Goal: Information Seeking & Learning: Learn about a topic

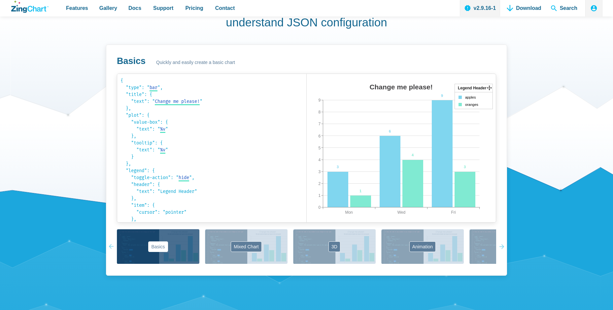
scroll to position [198, 0]
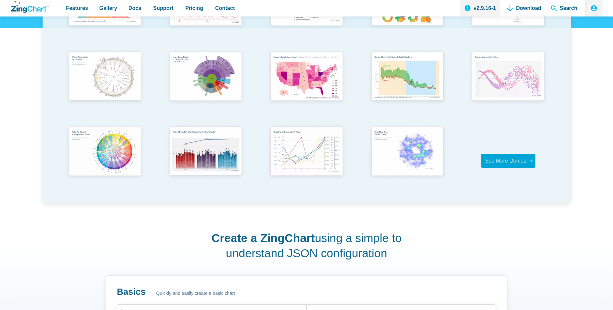
click at [502, 159] on span "See More Demos" at bounding box center [505, 161] width 41 height 6
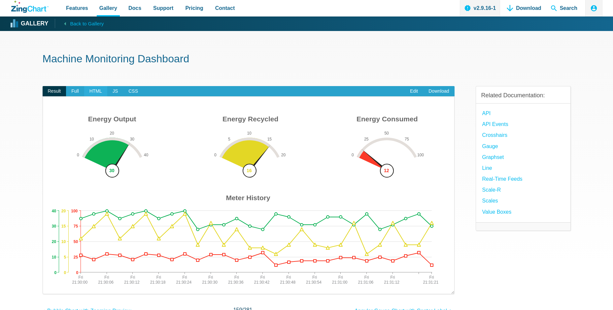
click at [94, 90] on span "HTML" at bounding box center [95, 91] width 23 height 11
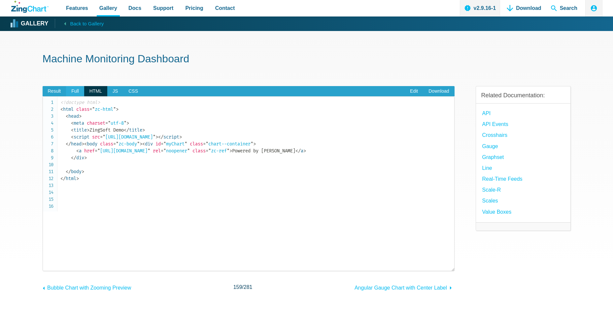
click at [76, 90] on span "Full" at bounding box center [75, 91] width 18 height 11
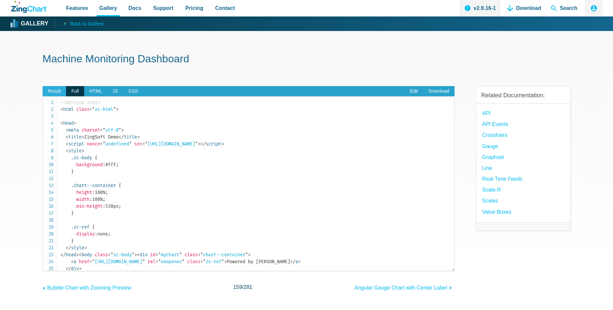
click at [55, 88] on span "Result" at bounding box center [55, 91] width 24 height 11
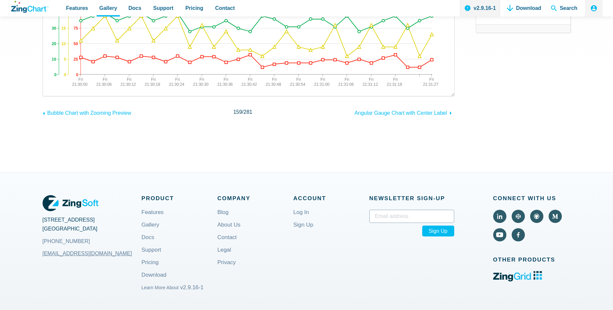
scroll to position [33, 0]
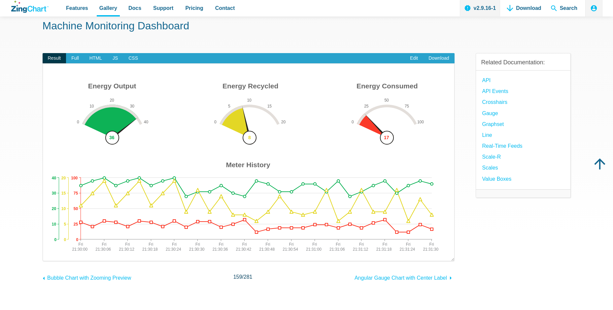
click at [386, 134] on img "App Content" at bounding box center [248, 167] width 398 height 175
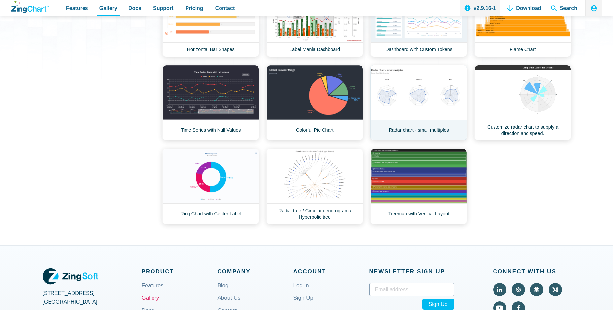
scroll to position [33, 0]
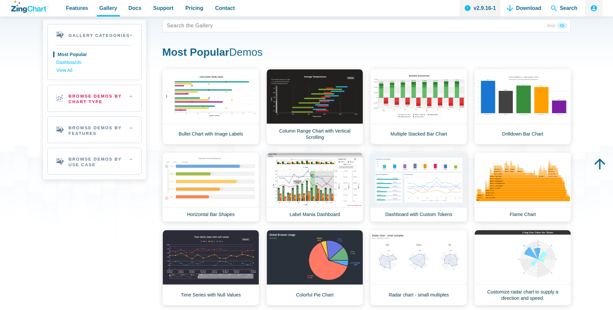
click at [89, 98] on h2 "Browse Demos By Chart Type" at bounding box center [94, 98] width 93 height 26
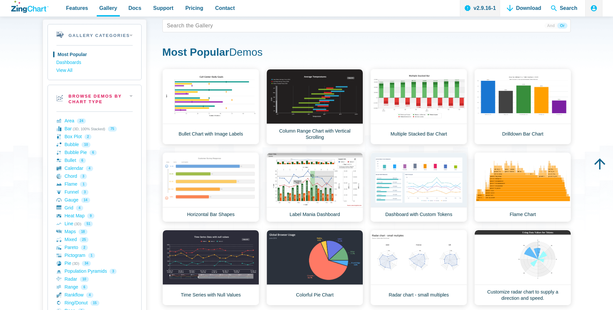
click at [78, 96] on h2 "Browse Demos By Chart Type" at bounding box center [94, 98] width 93 height 26
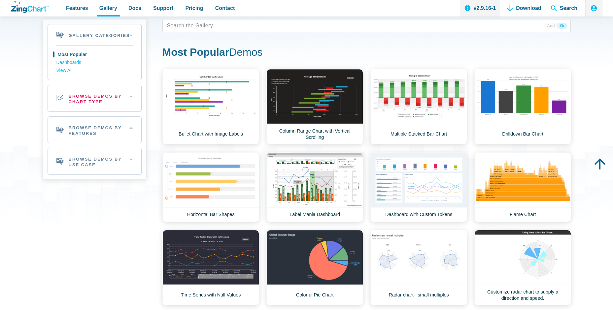
click at [83, 95] on h2 "Browse Demos By Chart Type" at bounding box center [94, 98] width 93 height 26
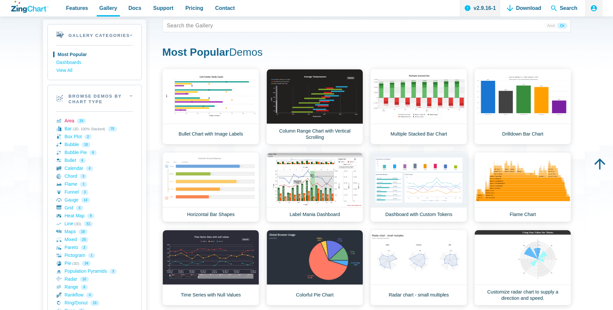
click at [67, 122] on link "Area 24" at bounding box center [94, 121] width 76 height 8
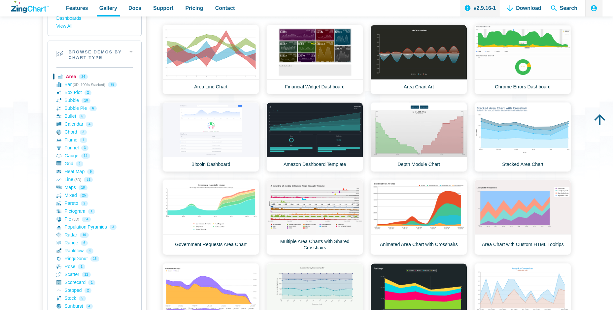
scroll to position [33, 0]
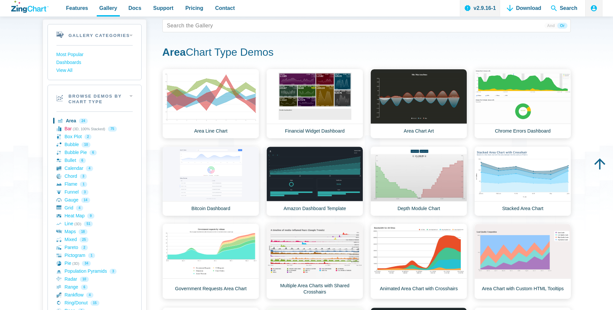
click at [67, 129] on link "Bar (3D, 100% Stacked) 75" at bounding box center [94, 129] width 76 height 8
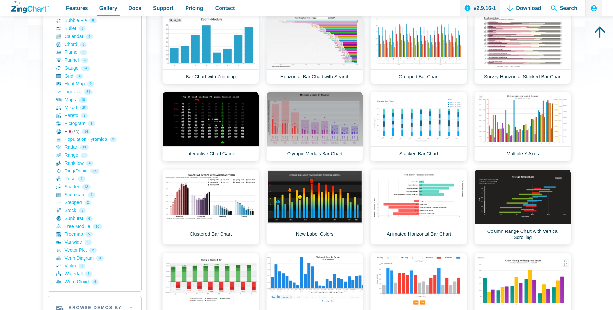
scroll to position [99, 0]
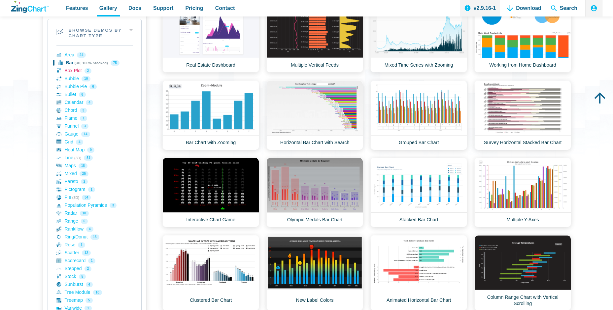
click at [73, 70] on link "Box Plot 2" at bounding box center [94, 71] width 76 height 8
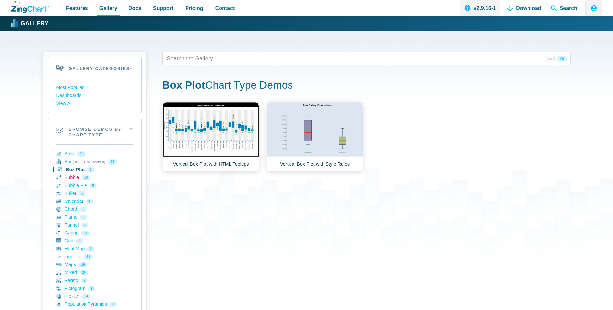
click at [73, 177] on link "Bubble 10" at bounding box center [94, 178] width 76 height 8
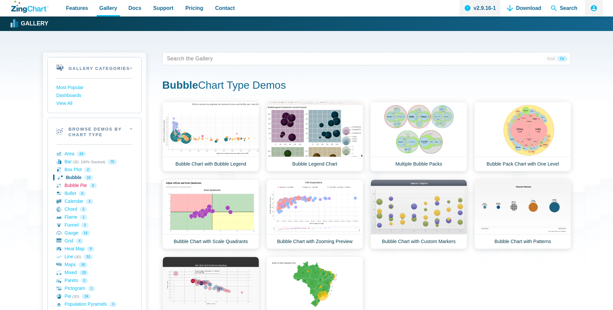
click at [73, 185] on link "Bubble Pie 6" at bounding box center [94, 186] width 76 height 8
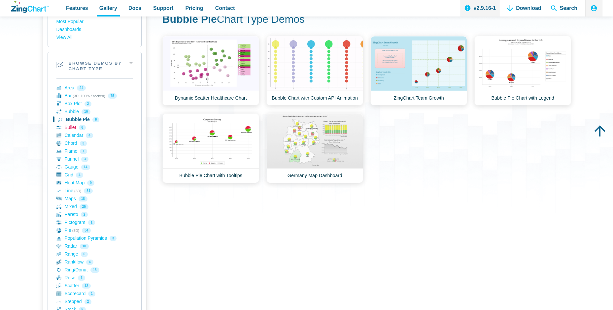
click at [73, 126] on link "Bullet 6" at bounding box center [94, 128] width 76 height 8
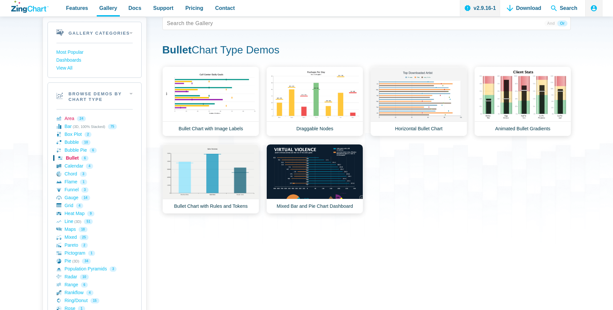
scroll to position [66, 0]
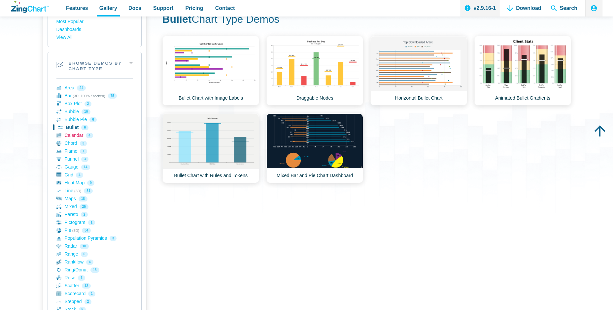
click at [74, 136] on link "Calendar 4" at bounding box center [94, 136] width 76 height 8
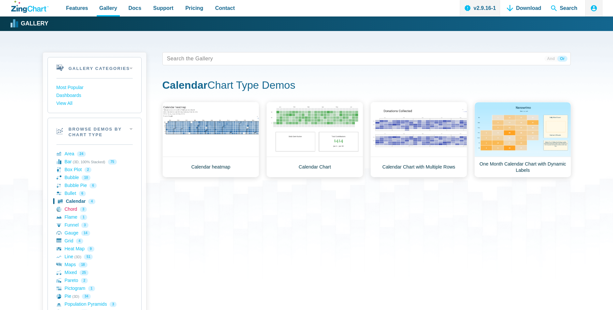
click at [77, 210] on link "Chord 3" at bounding box center [94, 210] width 76 height 8
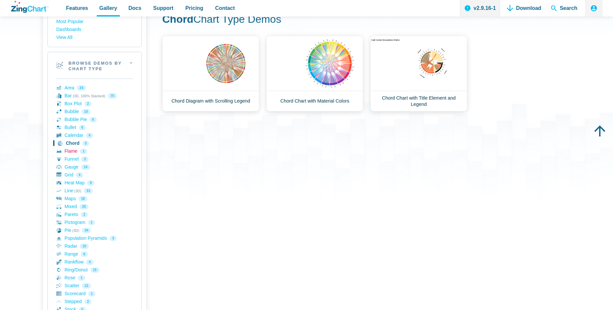
click at [69, 151] on link "Flame 1" at bounding box center [94, 152] width 76 height 8
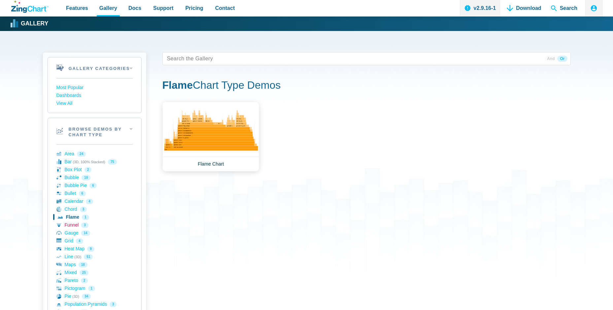
click at [63, 224] on link "Funnel 3" at bounding box center [94, 225] width 76 height 8
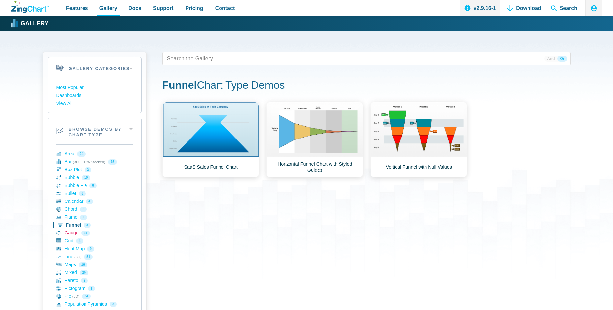
click at [69, 233] on link "Gauge 14" at bounding box center [94, 233] width 76 height 8
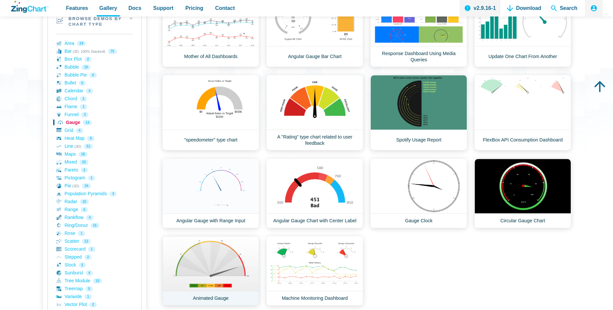
scroll to position [99, 0]
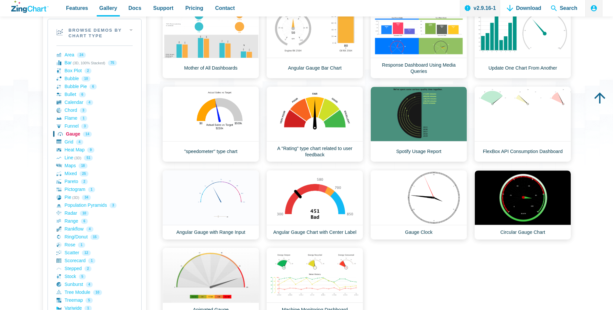
drag, startPoint x: 65, startPoint y: 132, endPoint x: 89, endPoint y: 137, distance: 24.6
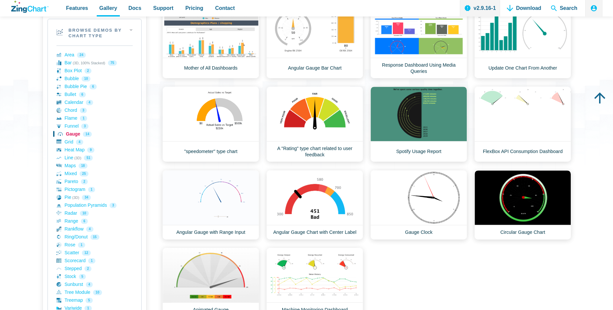
click at [89, 137] on link "Gauge 14" at bounding box center [94, 134] width 76 height 8
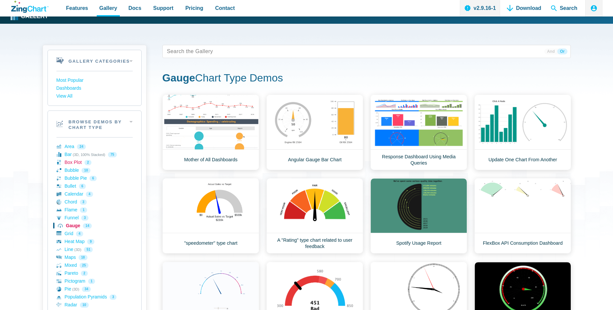
scroll to position [0, 0]
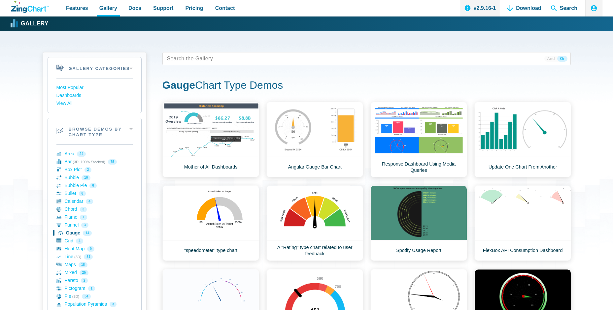
drag, startPoint x: 171, startPoint y: 84, endPoint x: 286, endPoint y: 90, distance: 115.0
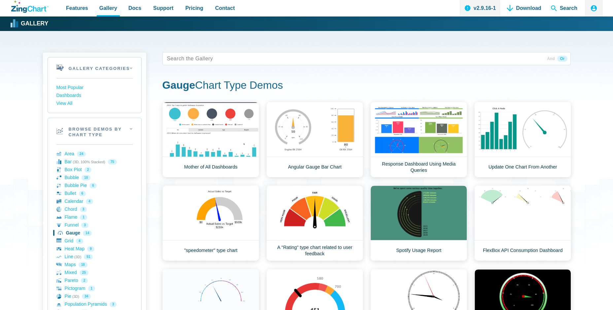
click at [286, 90] on h1 "Gauge Chart Type Demos" at bounding box center [366, 86] width 408 height 15
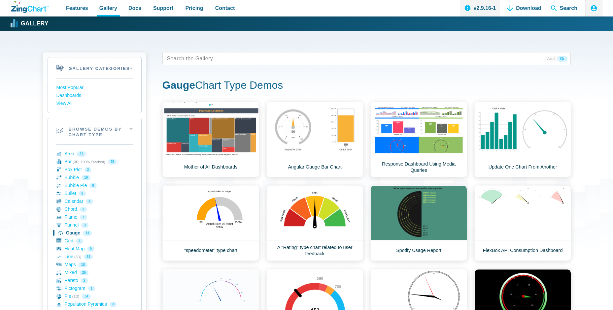
copy h1 "Gauge Chart Type Demos"
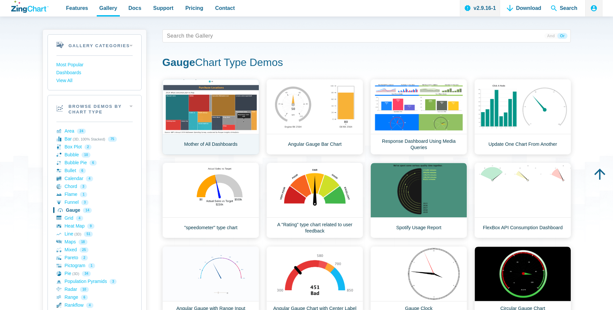
scroll to position [132, 0]
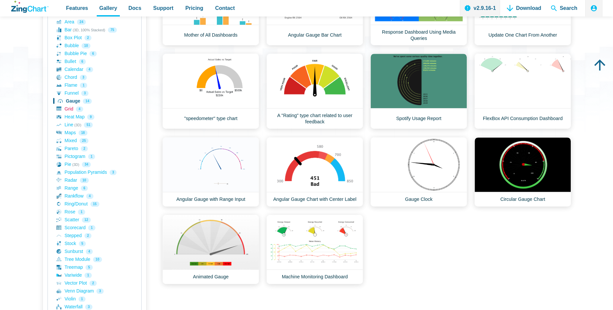
drag, startPoint x: 67, startPoint y: 111, endPoint x: 76, endPoint y: 111, distance: 8.9
click at [67, 111] on link "Grid 4" at bounding box center [94, 109] width 76 height 8
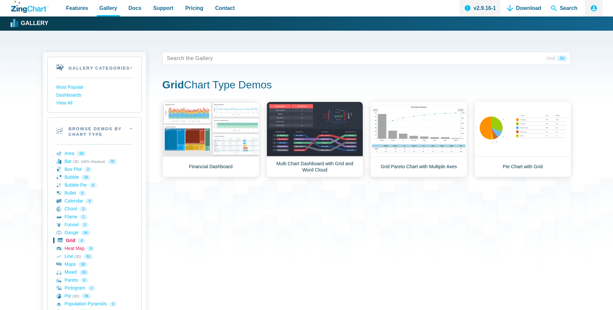
scroll to position [99, 0]
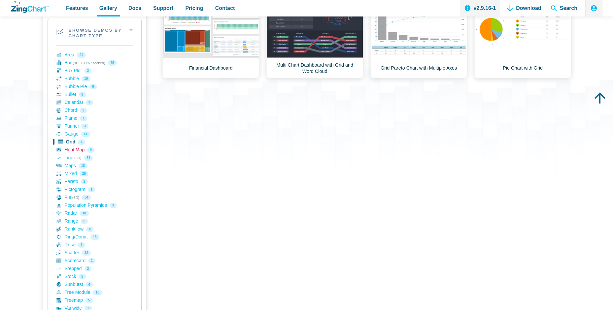
click at [67, 150] on link "Heat Map 9" at bounding box center [94, 150] width 76 height 8
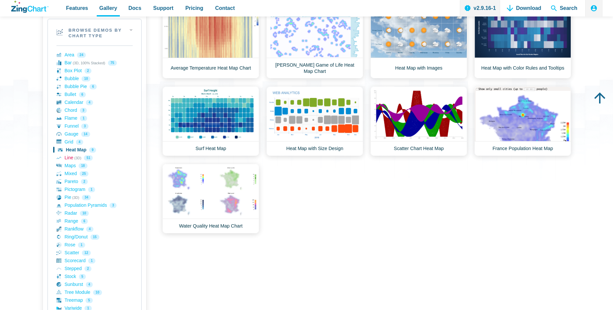
click at [70, 159] on link "Line (3D) 51" at bounding box center [94, 158] width 76 height 8
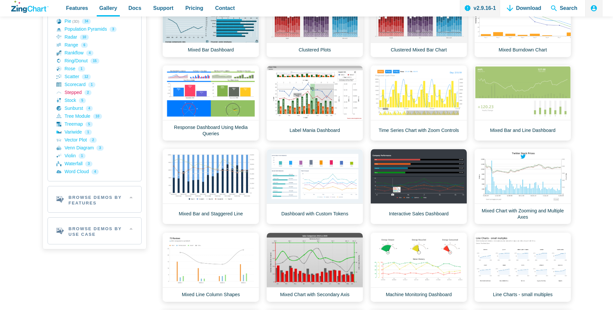
scroll to position [198, 0]
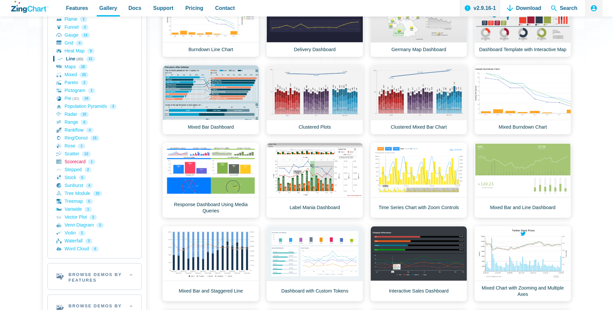
click at [71, 162] on link "Scorecard 1" at bounding box center [94, 162] width 76 height 8
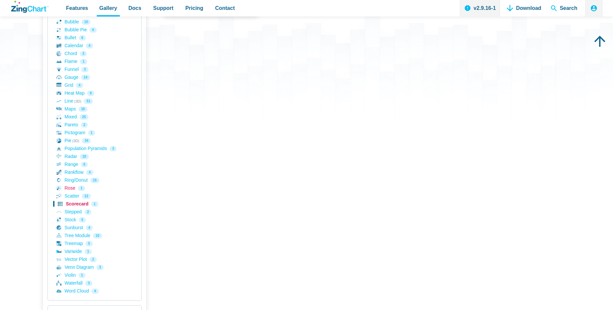
scroll to position [165, 0]
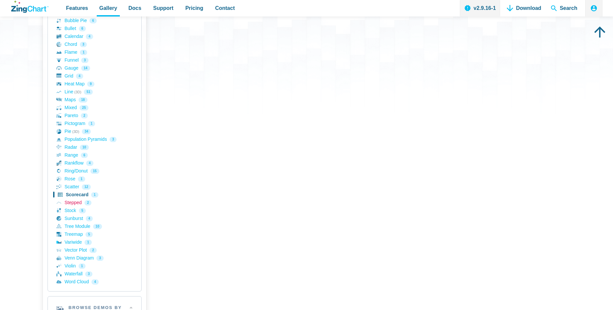
click at [69, 200] on link "Stepped 2" at bounding box center [94, 203] width 76 height 8
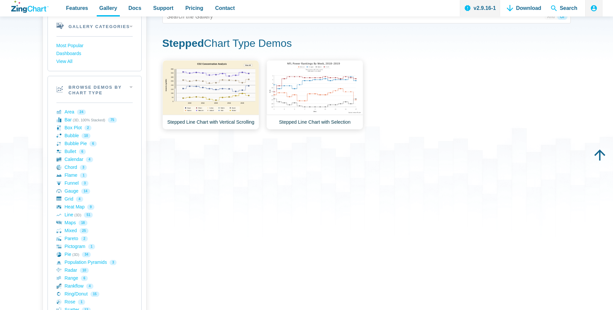
scroll to position [165, 0]
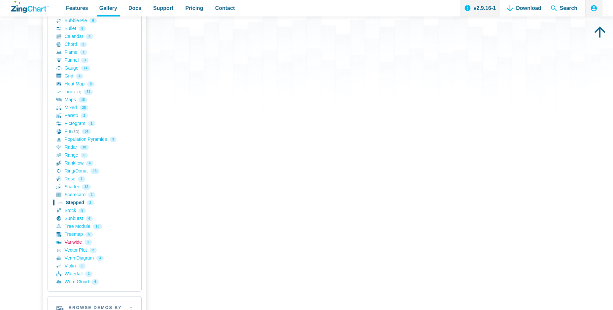
click at [73, 243] on link "Variwide 1" at bounding box center [94, 243] width 76 height 8
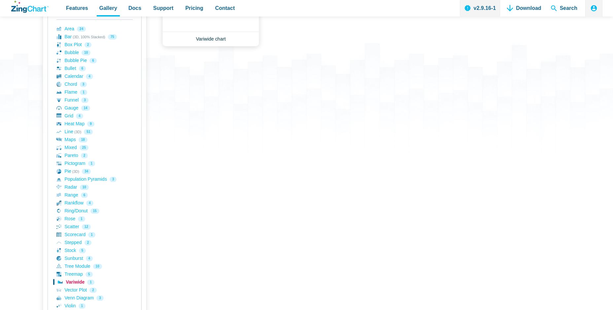
scroll to position [231, 0]
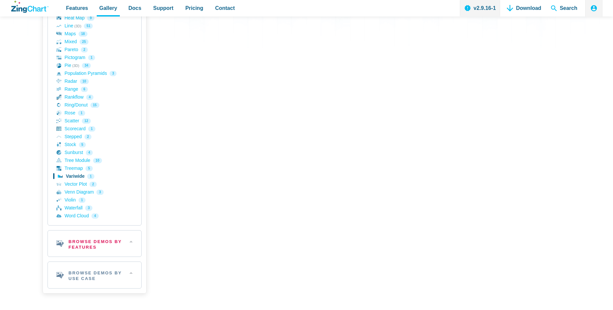
click at [82, 241] on h2 "Browse Demos By Features" at bounding box center [94, 244] width 93 height 26
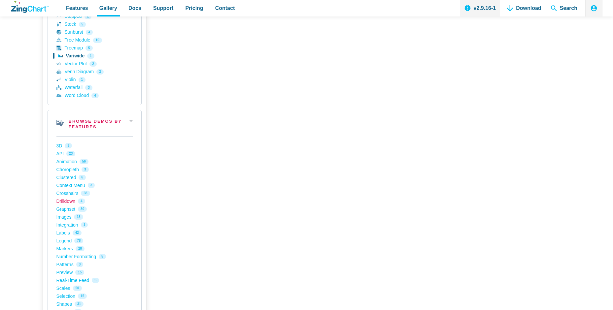
scroll to position [363, 0]
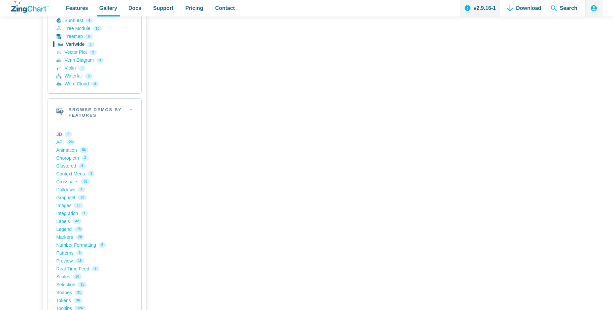
click at [59, 133] on link "3D 3" at bounding box center [94, 134] width 76 height 8
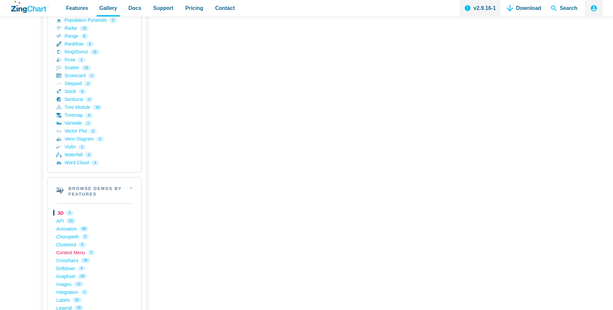
scroll to position [363, 0]
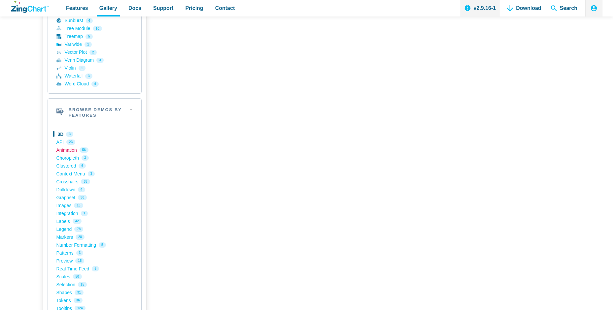
click at [69, 151] on link "Animation 56" at bounding box center [94, 150] width 76 height 8
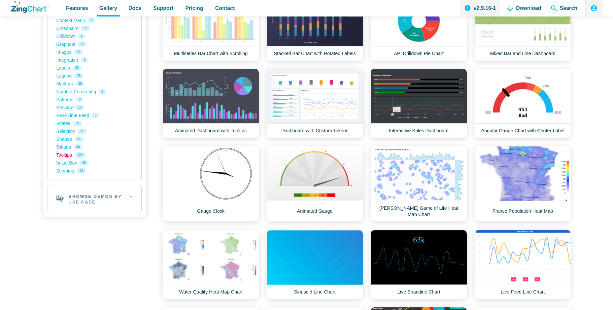
scroll to position [495, 0]
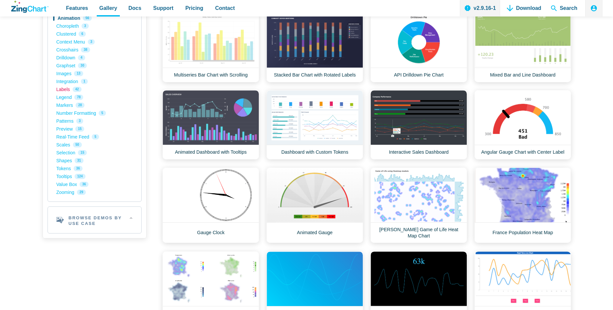
click at [66, 92] on link "Labels 42" at bounding box center [94, 89] width 76 height 8
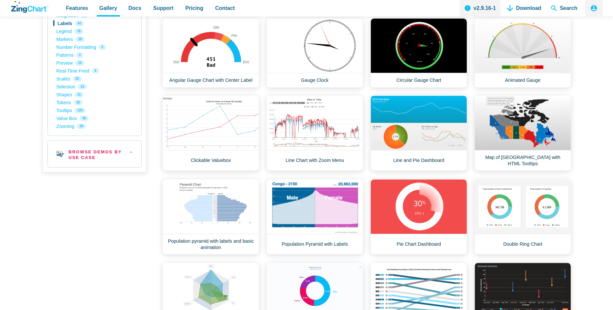
click at [87, 156] on h2 "Browse Demos By Use Case" at bounding box center [94, 154] width 93 height 26
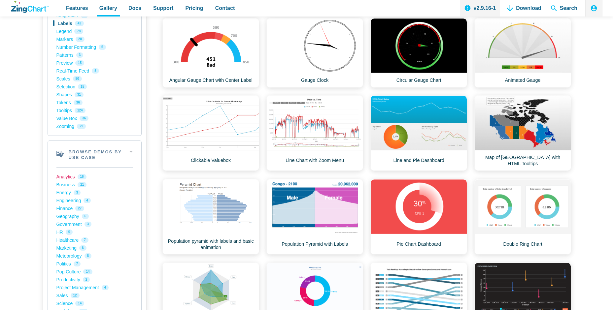
click at [68, 177] on link "Analytics 16" at bounding box center [94, 177] width 76 height 8
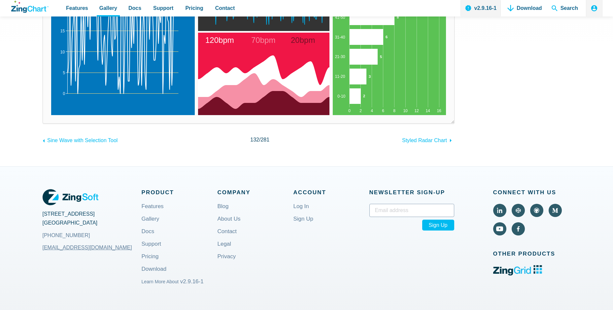
scroll to position [297, 0]
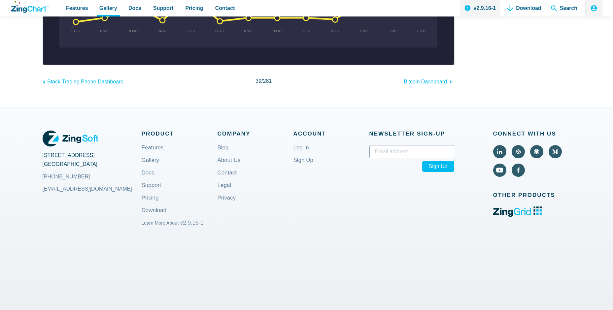
scroll to position [363, 0]
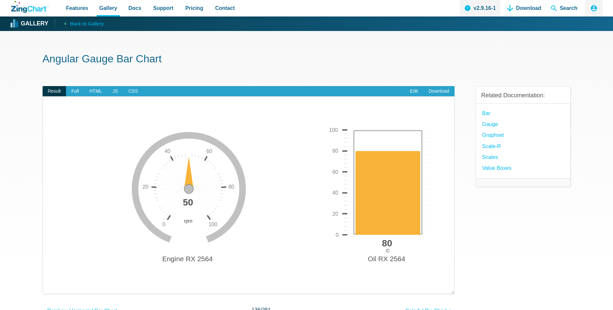
click at [49, 287] on area "App Content" at bounding box center [49, 287] width 0 height 0
click at [422, 213] on img "App Content" at bounding box center [248, 200] width 398 height 175
click at [49, 287] on area "App Content" at bounding box center [49, 287] width 0 height 0
